Goal: Task Accomplishment & Management: Use online tool/utility

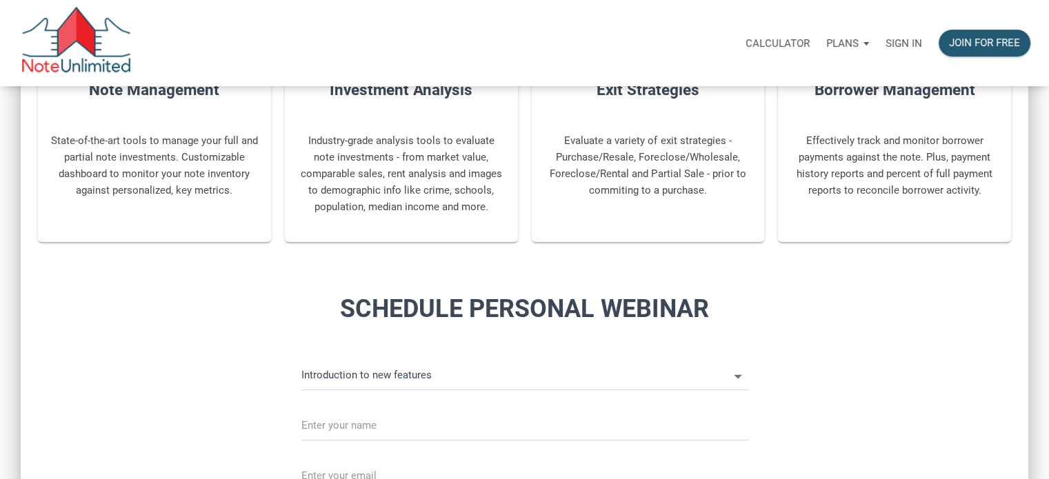
scroll to position [552, 0]
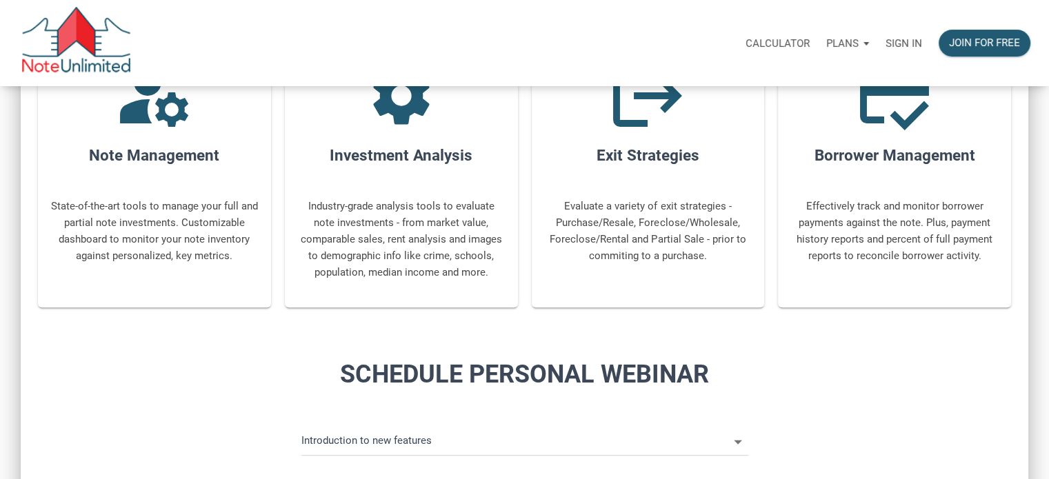
click at [901, 41] on p "Sign in" at bounding box center [904, 43] width 37 height 12
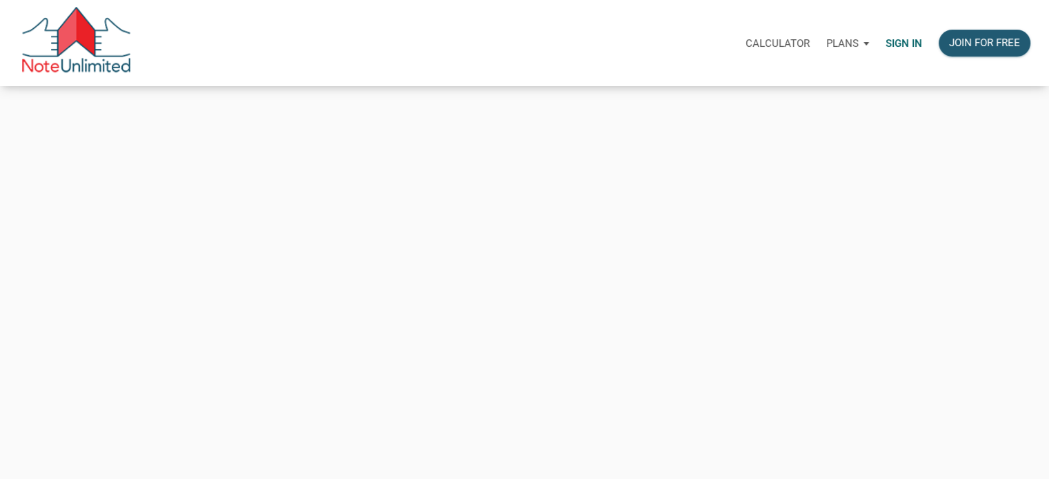
type input "taparrott727@gmail.com"
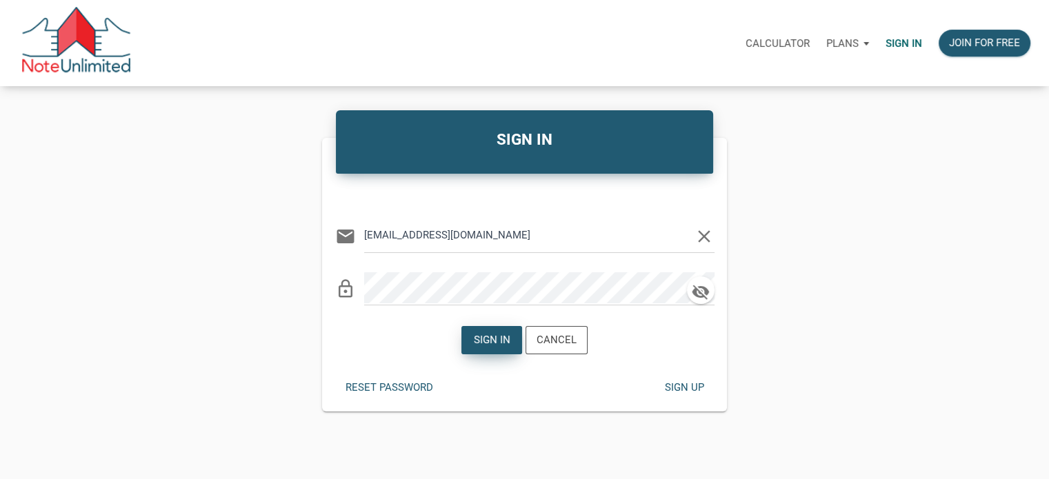
click at [508, 337] on div "Sign in" at bounding box center [492, 340] width 37 height 16
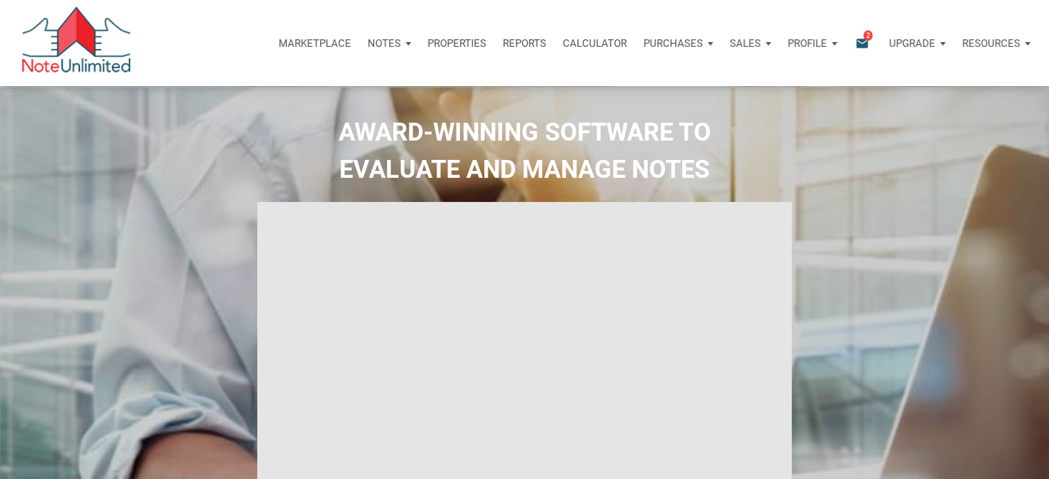
type input "Introduction to new features"
select select
click at [701, 41] on p "Purchases" at bounding box center [672, 43] width 59 height 12
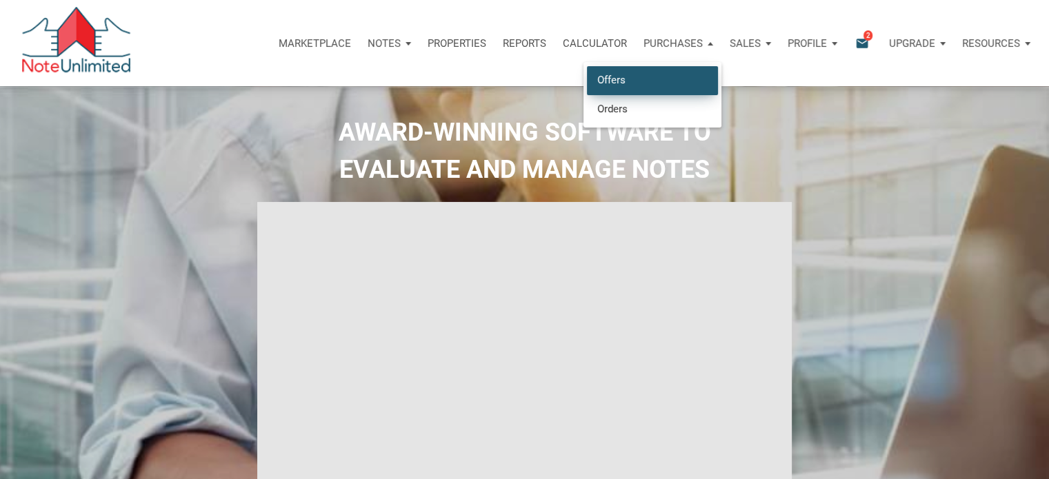
click at [654, 77] on link "Offers" at bounding box center [652, 80] width 131 height 28
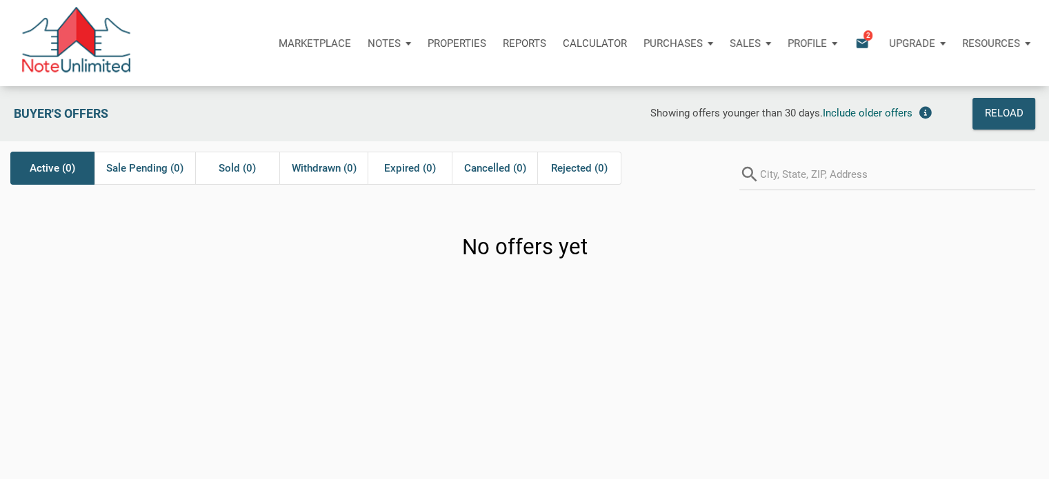
click at [861, 38] on icon "email" at bounding box center [862, 43] width 17 height 16
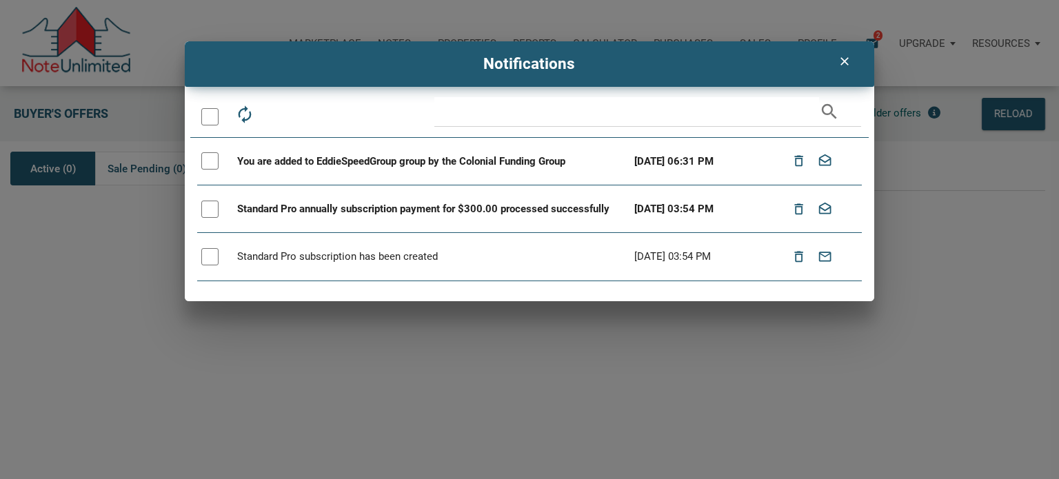
click at [210, 161] on div at bounding box center [209, 160] width 17 height 17
click at [839, 61] on icon "clear" at bounding box center [845, 61] width 17 height 14
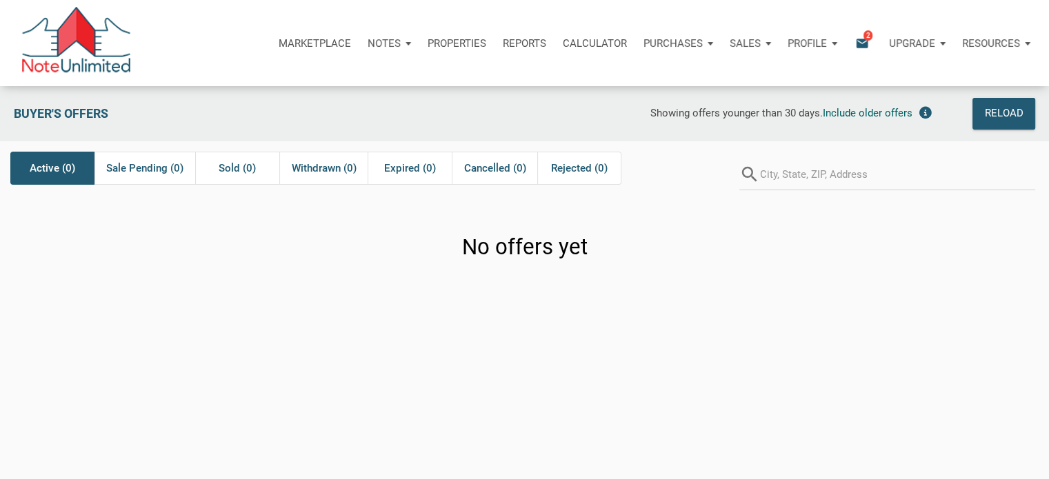
click at [864, 38] on span "2" at bounding box center [867, 35] width 9 height 11
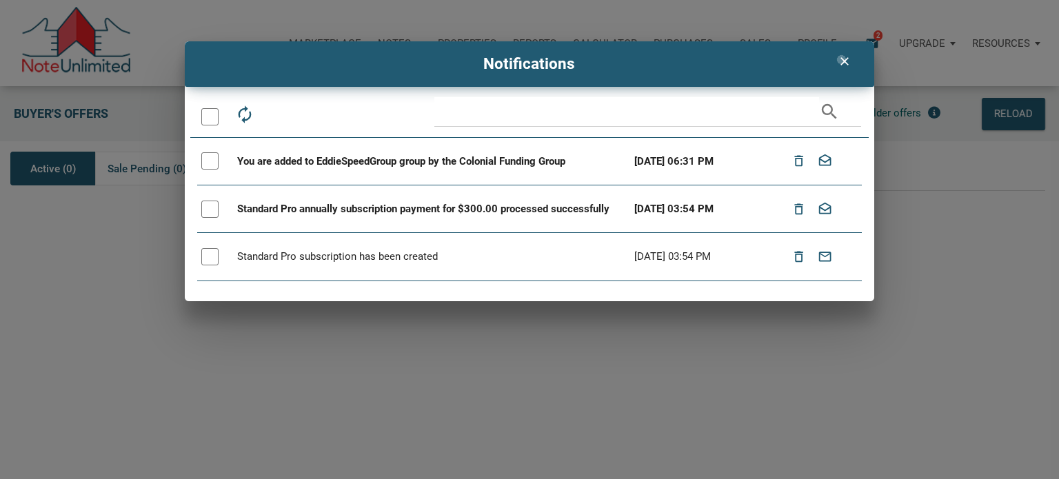
click at [842, 59] on icon "clear" at bounding box center [845, 61] width 17 height 14
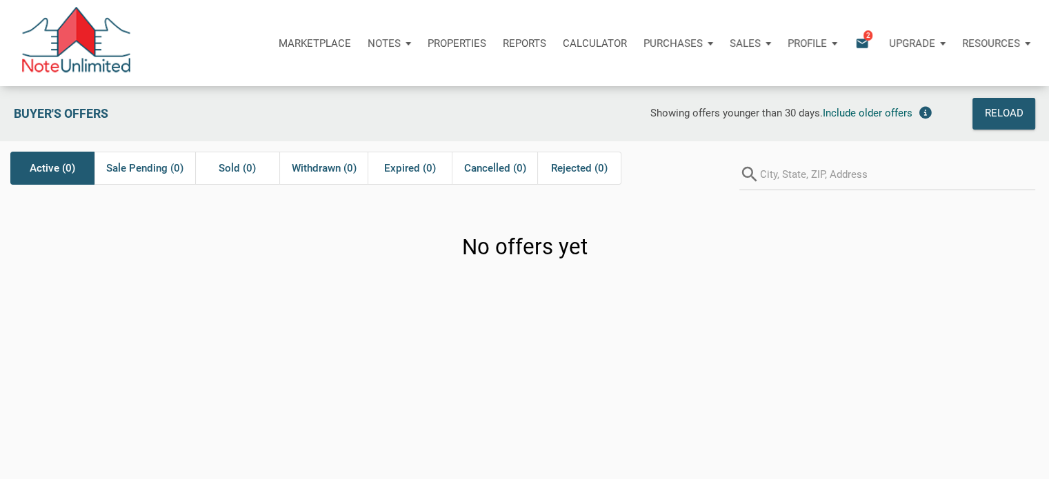
click at [806, 42] on p "Profile" at bounding box center [807, 43] width 39 height 12
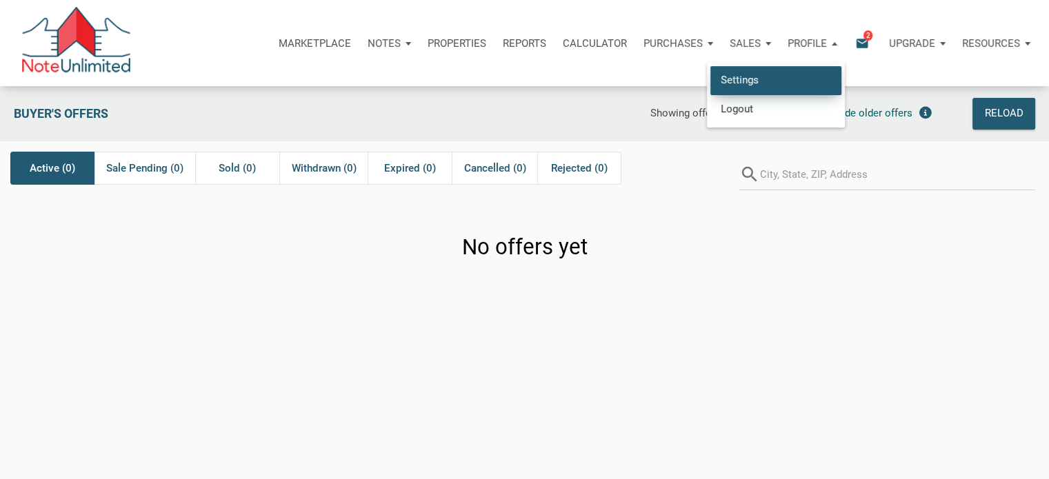
click at [765, 79] on link "Settings" at bounding box center [775, 80] width 131 height 28
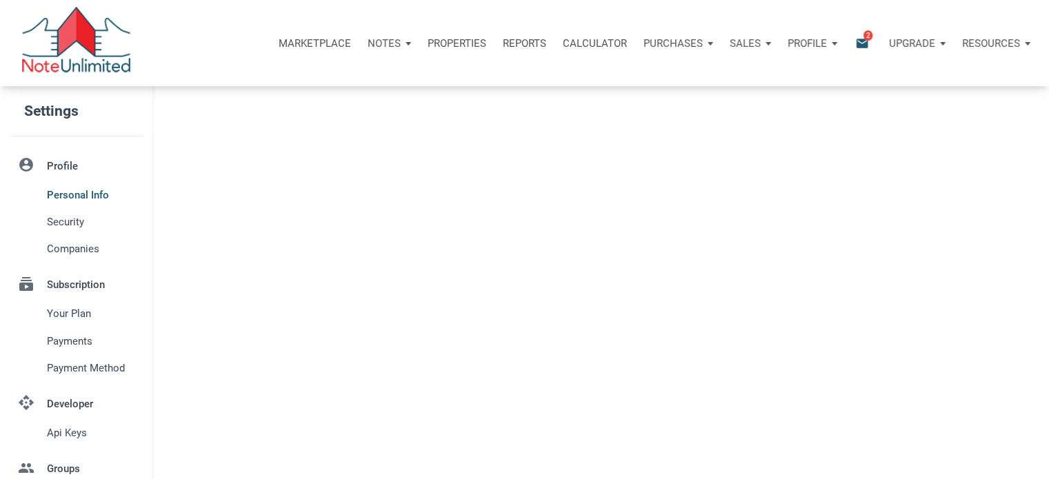
type input "WORTHNGTN HLS"
select select
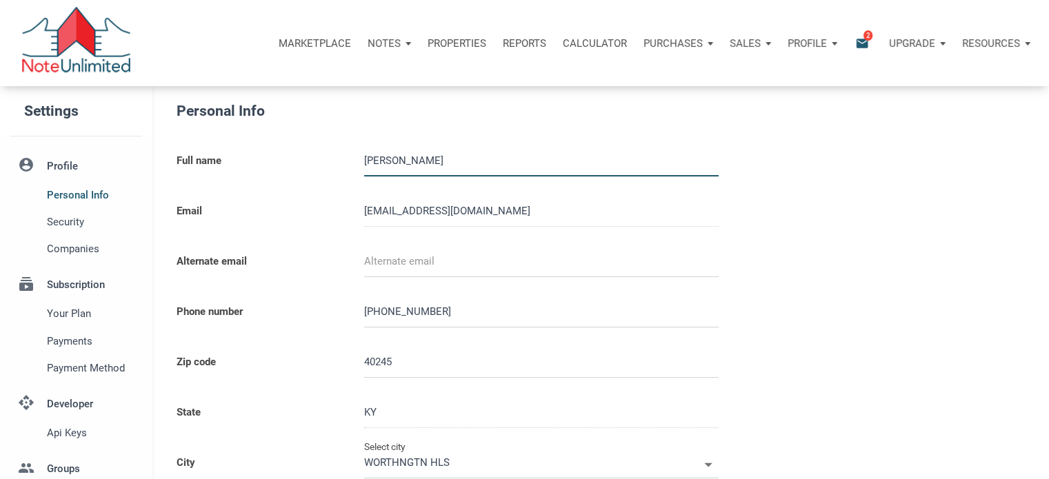
type input "LOUISVILLE"
select select
click at [761, 41] on div "Sales" at bounding box center [750, 43] width 58 height 41
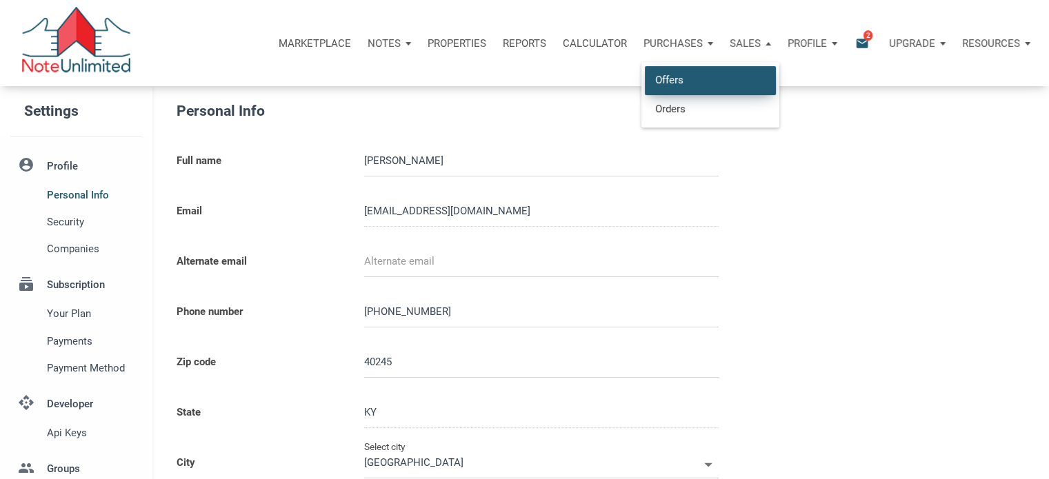
click at [701, 77] on link "Offers" at bounding box center [710, 80] width 131 height 28
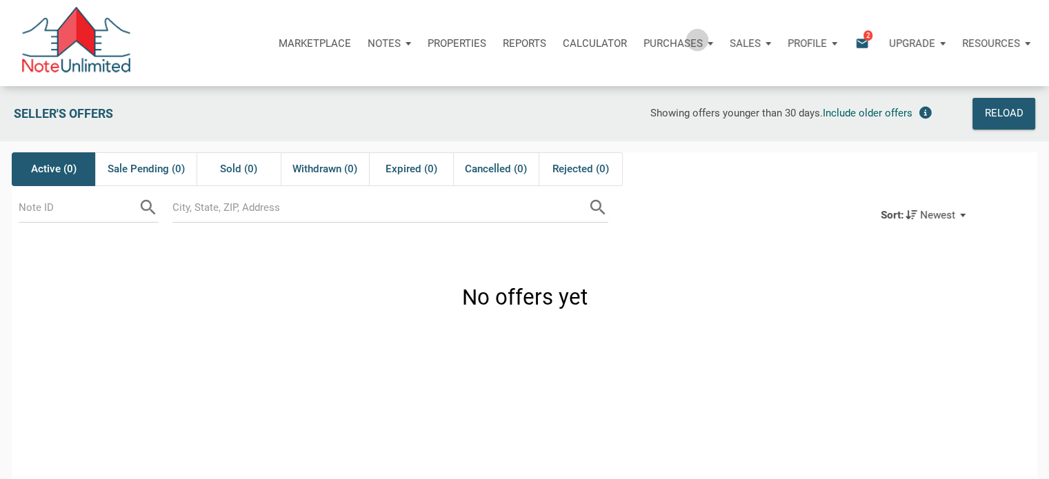
click at [698, 38] on p "Purchases" at bounding box center [672, 43] width 59 height 12
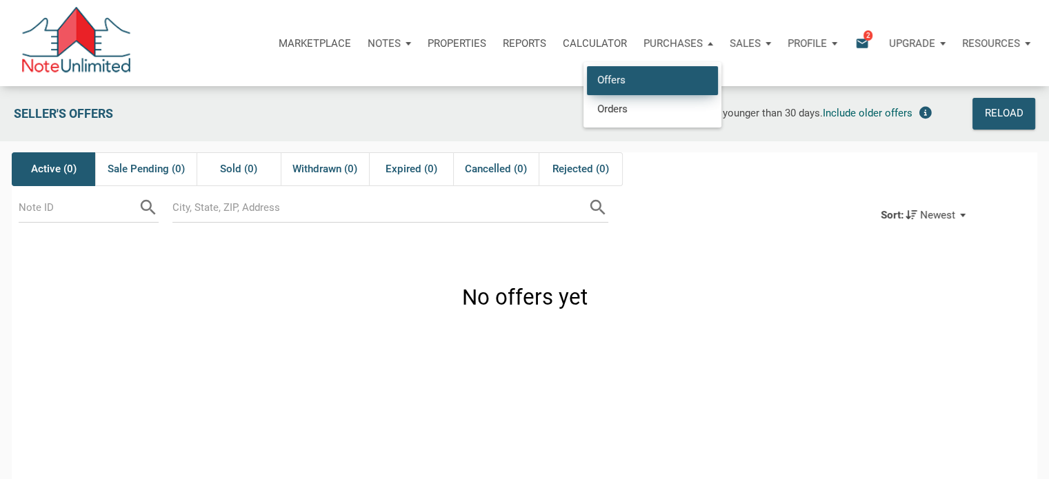
click at [619, 82] on link "Offers" at bounding box center [652, 80] width 131 height 28
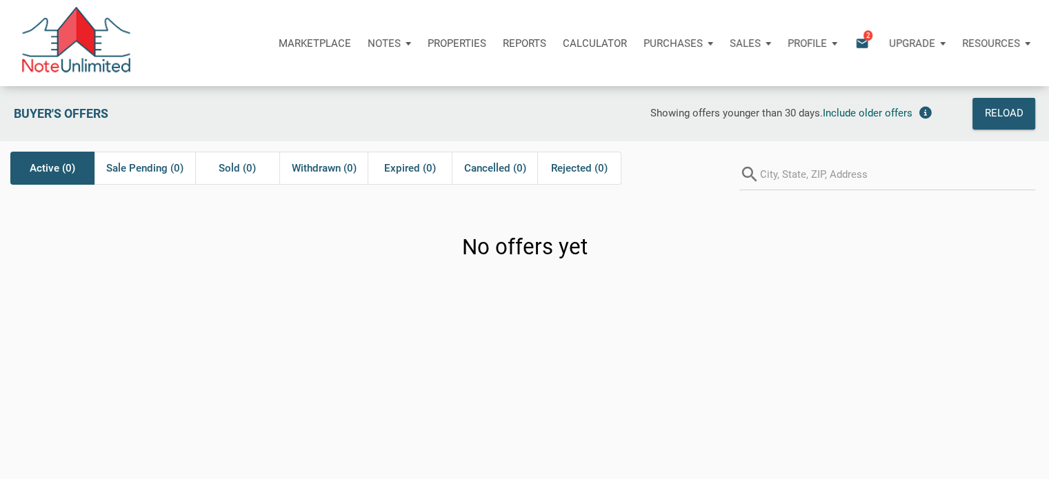
click at [474, 45] on p "Properties" at bounding box center [457, 43] width 59 height 12
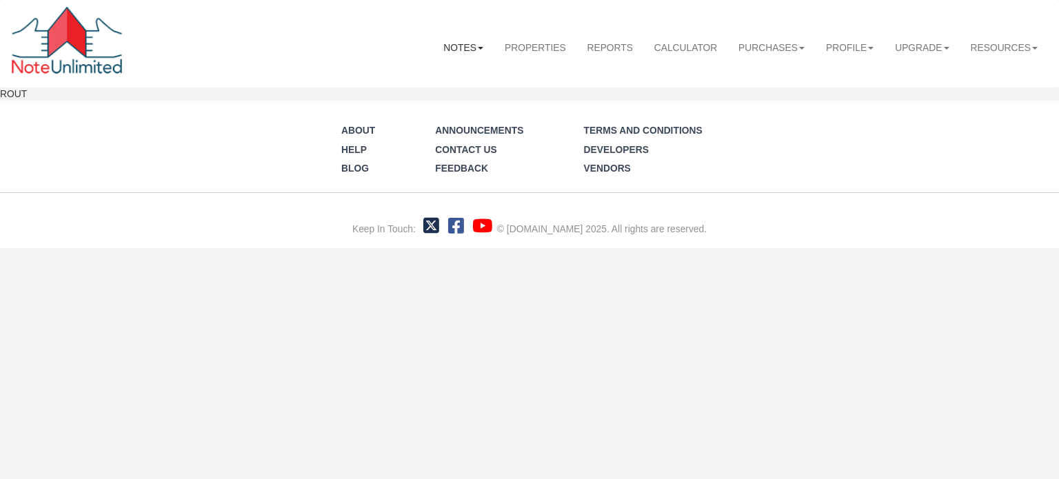
click at [478, 47] on b at bounding box center [481, 48] width 6 height 3
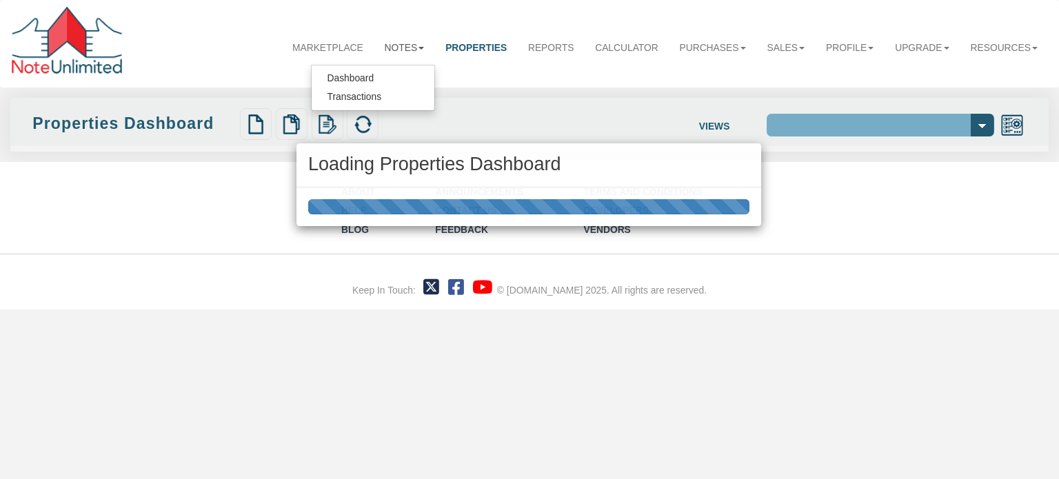
click at [344, 75] on div "Loading Properties Dashboard" at bounding box center [529, 239] width 1059 height 479
select select "138"
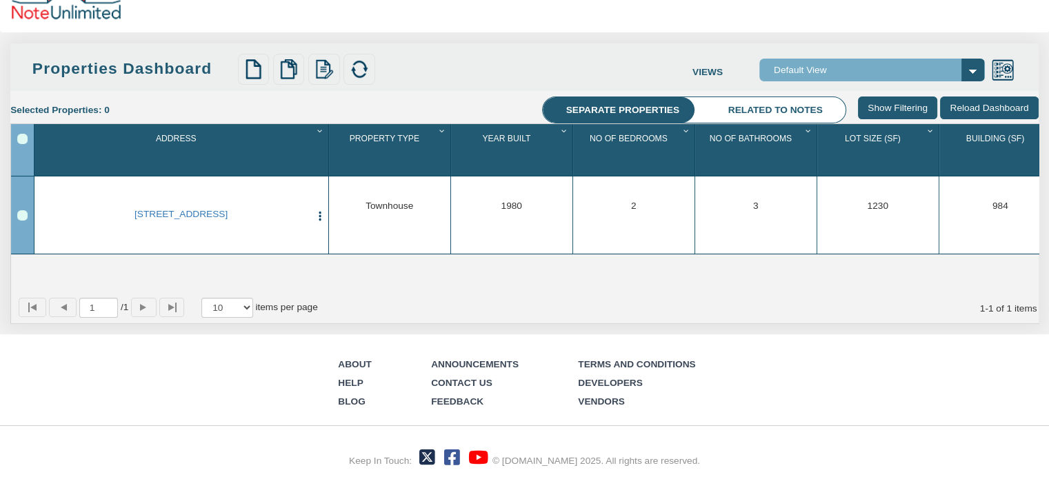
scroll to position [58, 0]
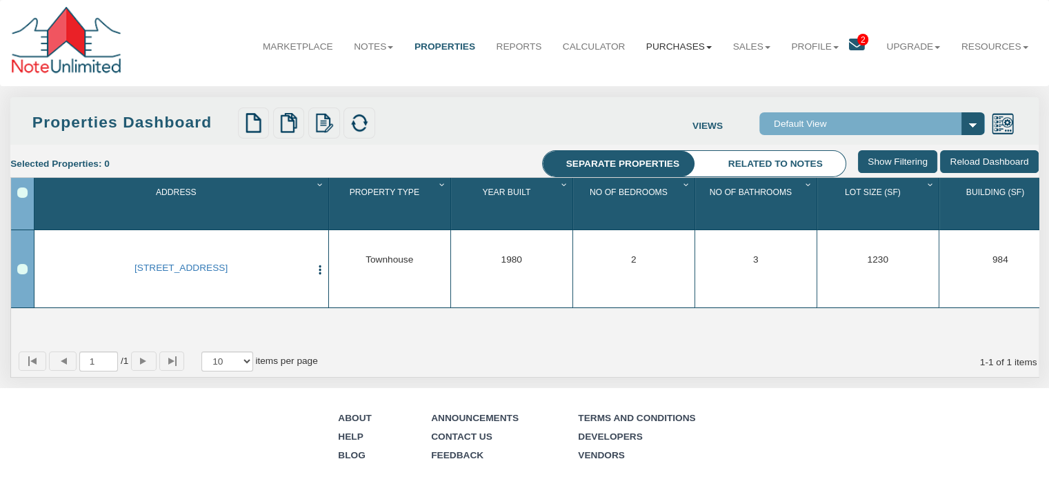
click at [644, 46] on link "Purchases" at bounding box center [679, 47] width 87 height 34
click at [623, 76] on link "Offers" at bounding box center [660, 78] width 121 height 18
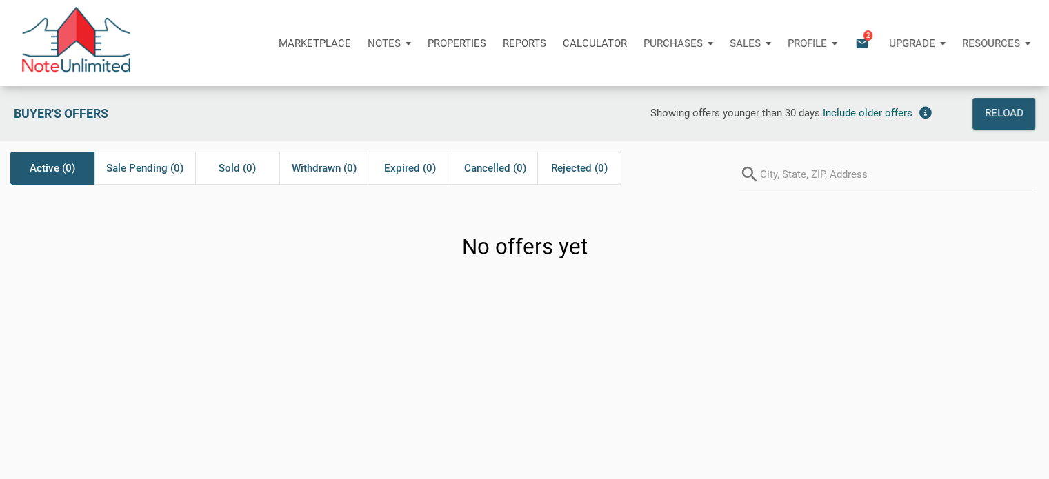
click at [410, 41] on div "Notes" at bounding box center [389, 43] width 60 height 41
click at [352, 101] on link "Transactions" at bounding box center [350, 108] width 131 height 28
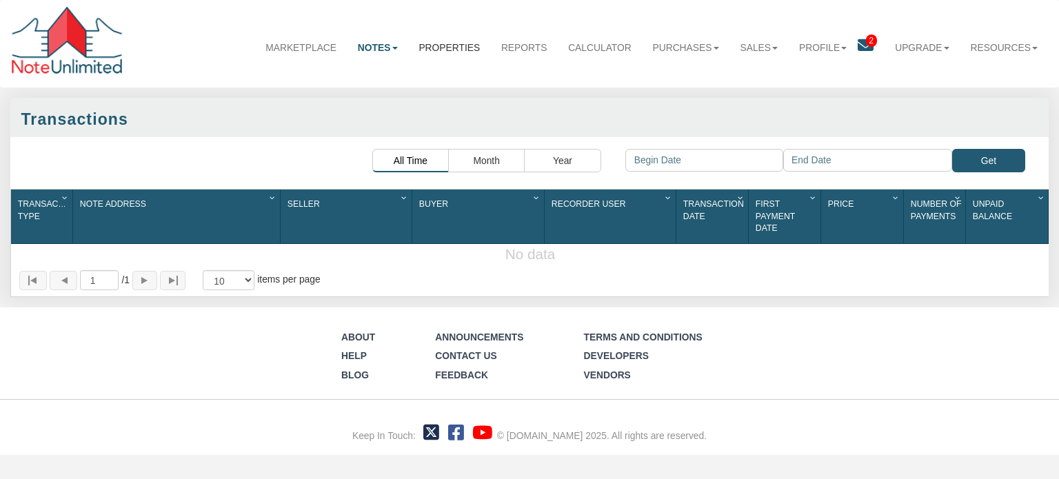
click at [426, 46] on link "Properties" at bounding box center [449, 47] width 83 height 35
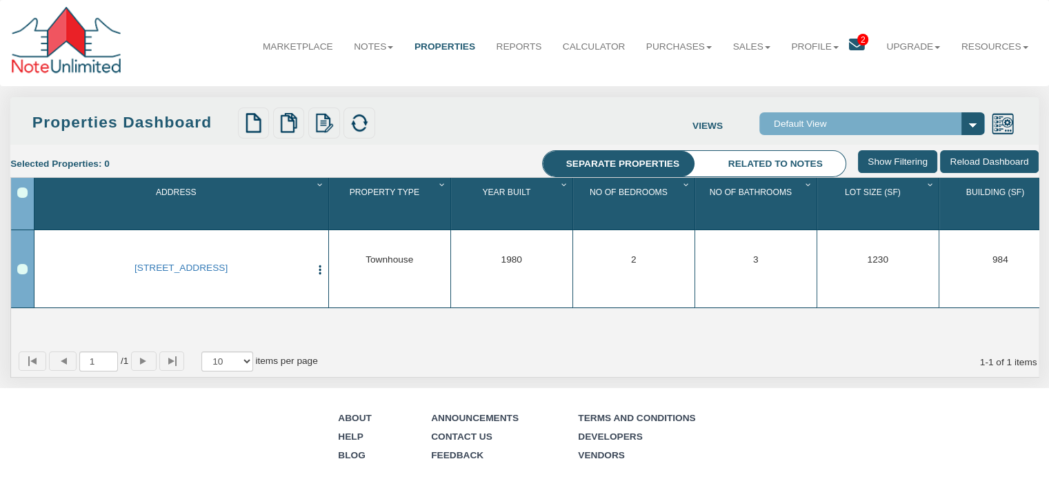
click at [969, 121] on select "Default View" at bounding box center [871, 123] width 225 height 23
click at [968, 121] on select "Default View" at bounding box center [871, 123] width 225 height 23
click at [493, 48] on link "Reports" at bounding box center [519, 47] width 66 height 34
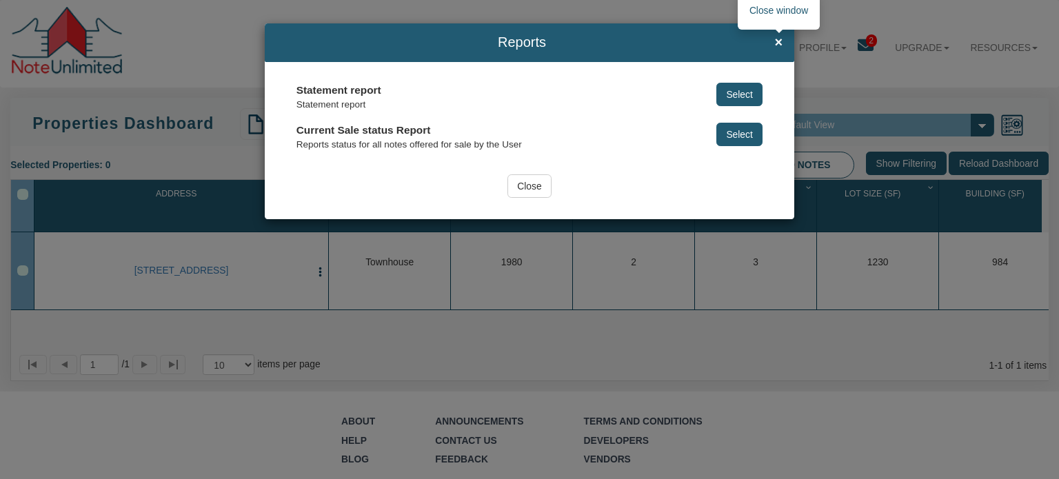
click at [777, 45] on span "×" at bounding box center [778, 42] width 8 height 15
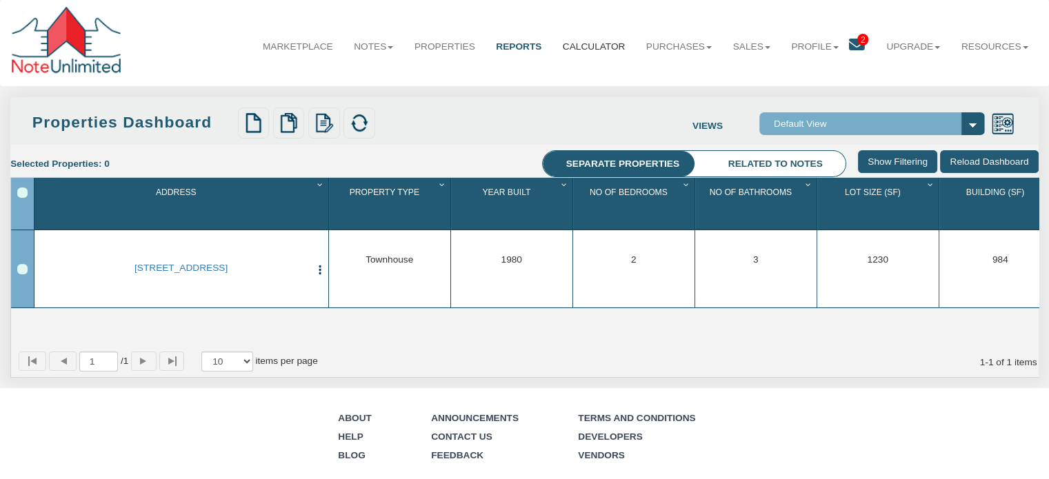
click at [566, 41] on link "Calculator" at bounding box center [593, 47] width 83 height 34
